Goal: Information Seeking & Learning: Learn about a topic

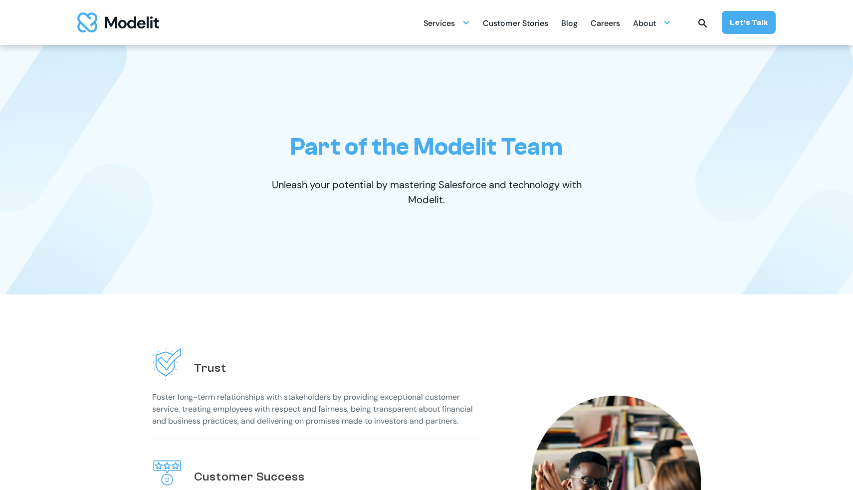
click at [620, 16] on div "Careers" at bounding box center [605, 23] width 29 height 19
click at [605, 25] on div "Careers" at bounding box center [605, 23] width 29 height 19
click at [659, 27] on div "About" at bounding box center [652, 22] width 38 height 19
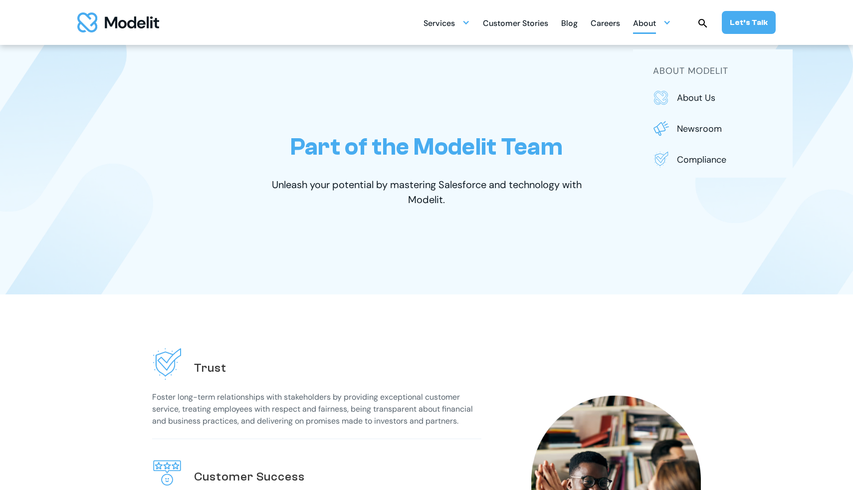
click at [619, 26] on div "Careers" at bounding box center [605, 23] width 29 height 19
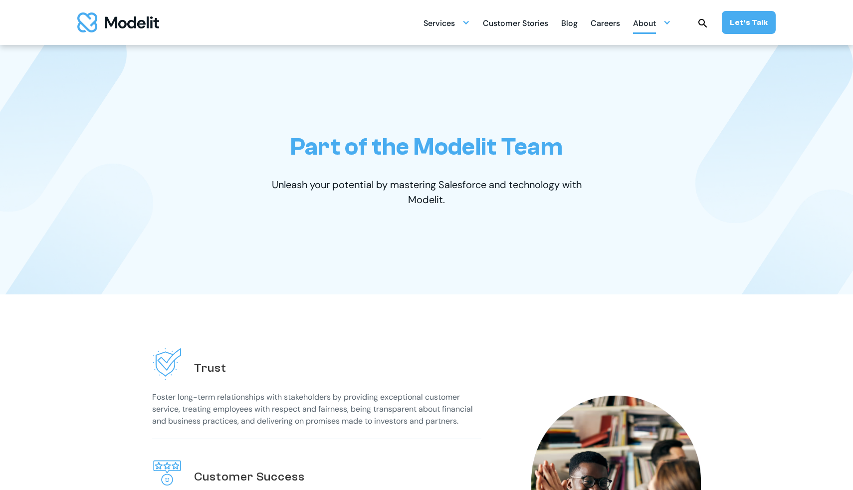
click at [667, 23] on div at bounding box center [667, 22] width 8 height 8
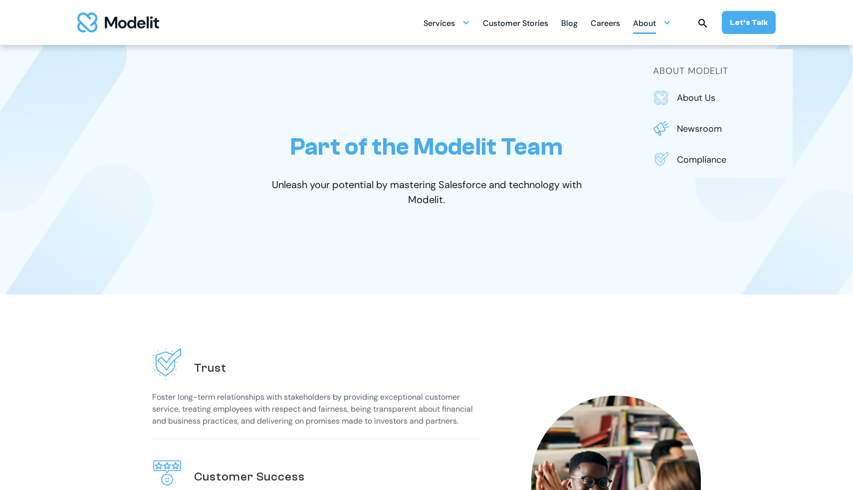
click at [608, 25] on div "Careers" at bounding box center [605, 23] width 29 height 19
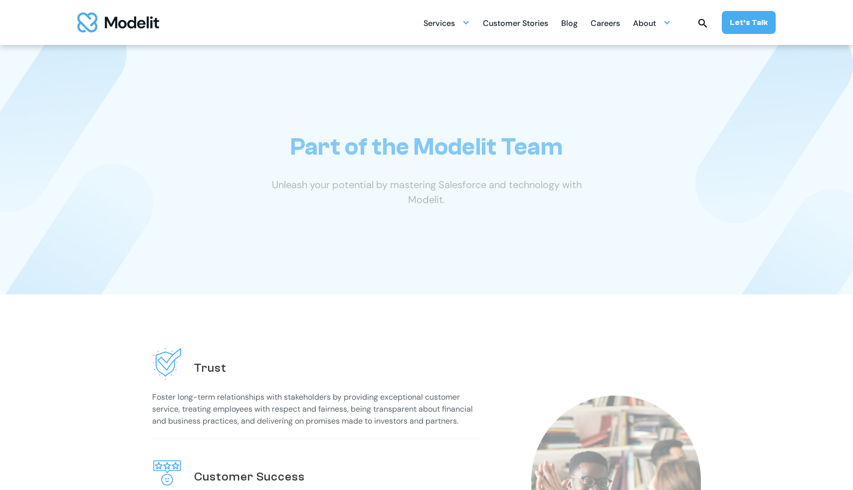
click at [608, 25] on div "Careers" at bounding box center [605, 23] width 29 height 19
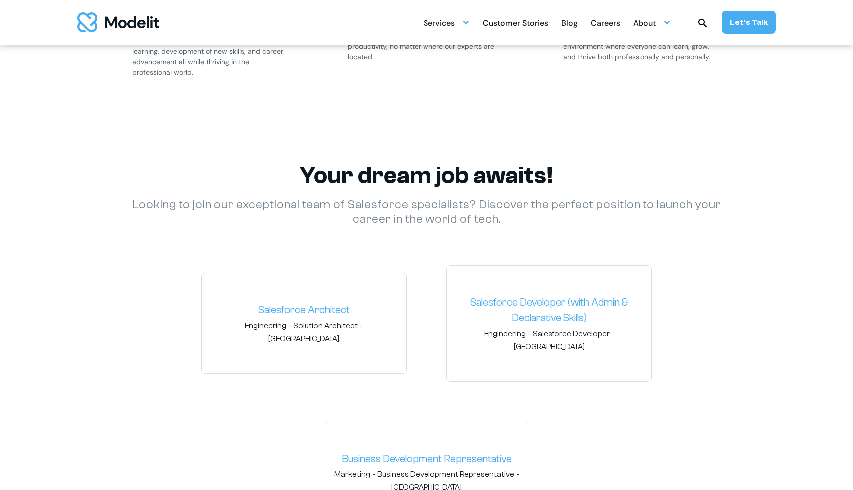
scroll to position [1349, 0]
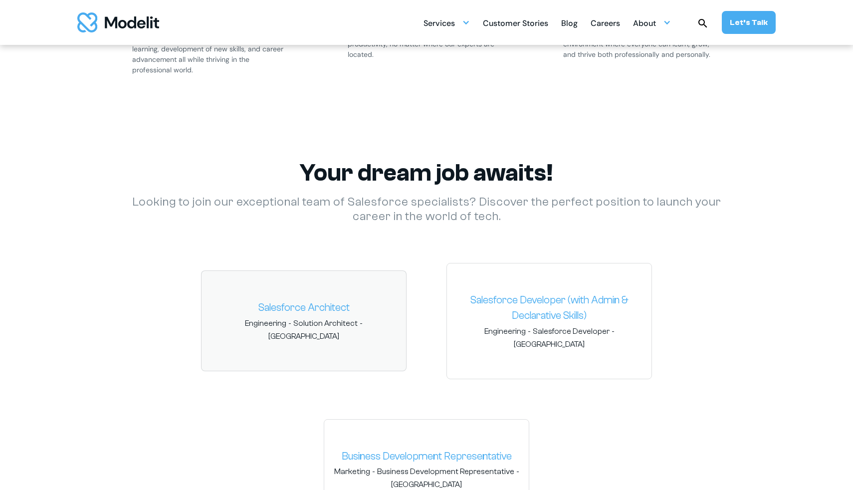
click at [328, 314] on link "Salesforce Architect" at bounding box center [304, 308] width 189 height 16
